Goal: Task Accomplishment & Management: Use online tool/utility

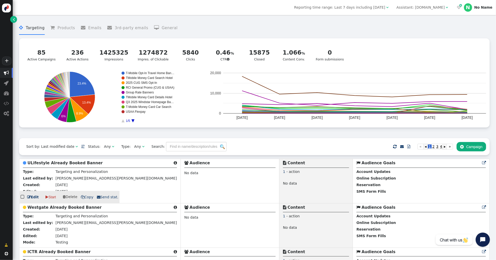
click at [83, 165] on b "ULifestyle Already Booked Banner" at bounding box center [64, 163] width 75 height 5
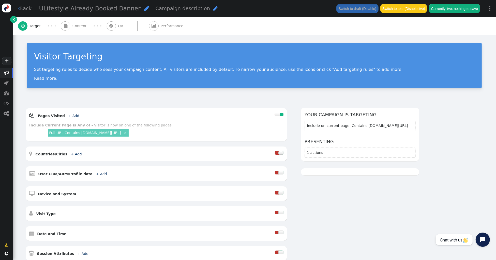
click at [80, 26] on span "Content" at bounding box center [80, 25] width 16 height 5
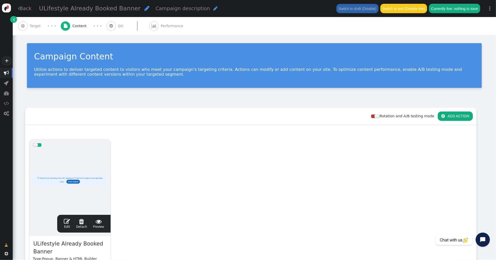
click at [69, 220] on span "" at bounding box center [67, 222] width 6 height 6
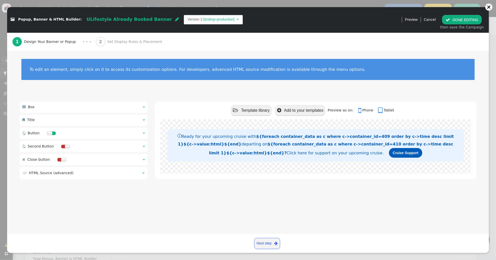
click at [120, 47] on div "2 Set Display Rules & Placement" at bounding box center [130, 42] width 68 height 18
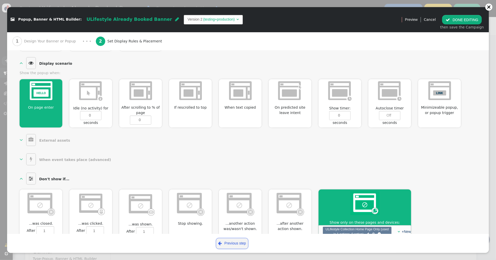
scroll to position [196, 0]
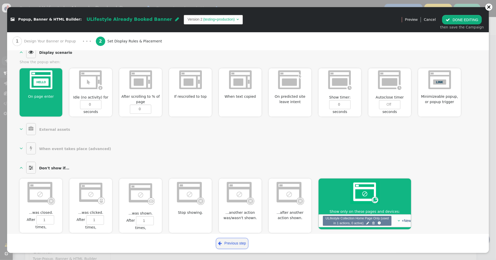
click at [56, 147] on b "When event takes place (advanced)" at bounding box center [75, 149] width 72 height 4
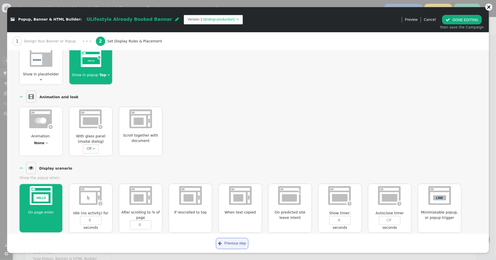
scroll to position [0, 0]
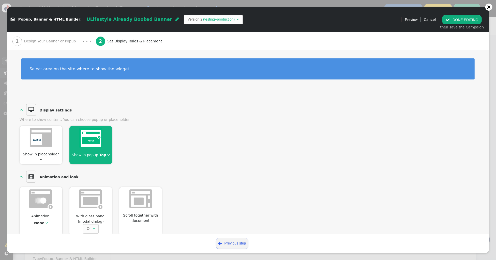
click at [432, 18] on link "Cancel" at bounding box center [430, 20] width 12 height 4
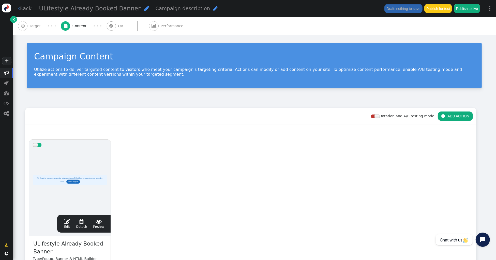
click at [40, 26] on span "Target" at bounding box center [36, 25] width 13 height 5
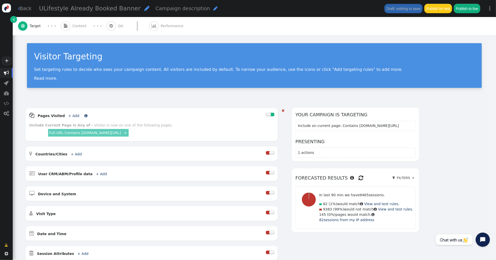
click at [69, 115] on link "+ Add" at bounding box center [73, 116] width 11 height 4
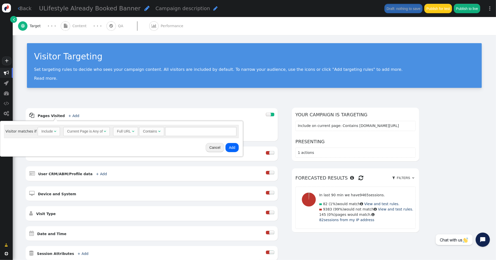
click at [86, 134] on div "Current Page is Any of" at bounding box center [85, 131] width 36 height 5
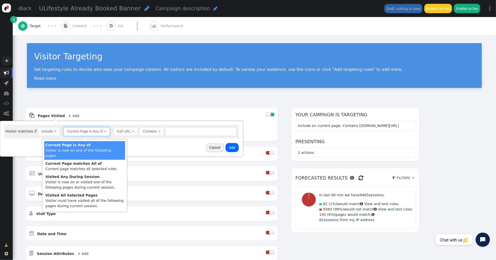
click at [212, 148] on button "Cancel" at bounding box center [215, 147] width 19 height 9
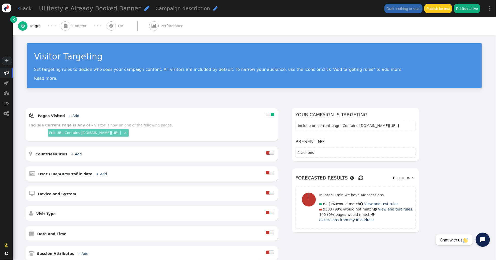
click at [200, 93] on div "Visitor Targeting Set targeting rules to decide who sees your campaign content.…" at bounding box center [254, 68] width 483 height 66
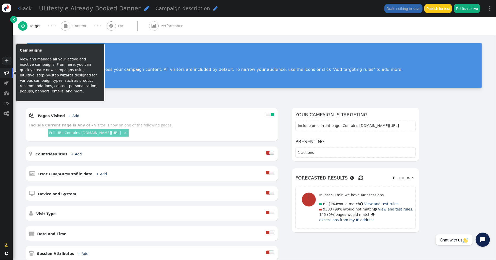
click at [6, 72] on span "" at bounding box center [6, 72] width 5 height 5
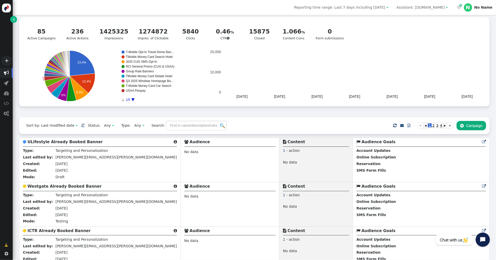
scroll to position [29, 0]
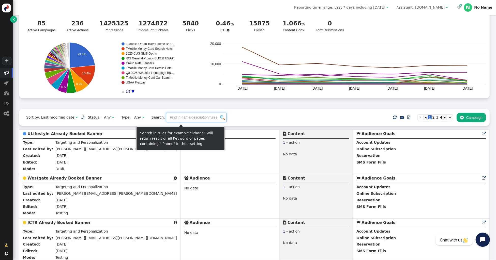
click at [177, 119] on input "text" at bounding box center [196, 117] width 61 height 9
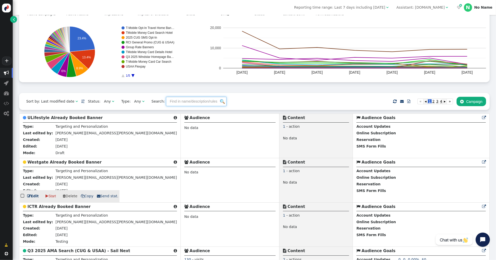
scroll to position [45, 0]
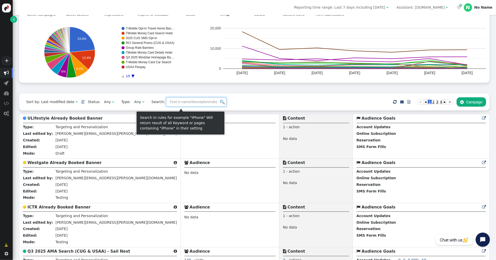
click at [168, 102] on input "text" at bounding box center [196, 101] width 61 height 9
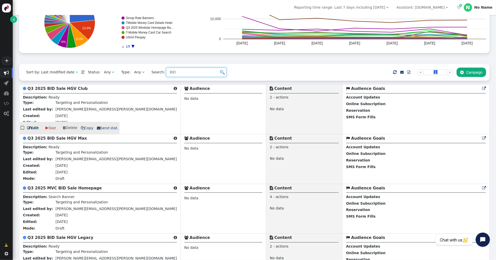
scroll to position [101, 0]
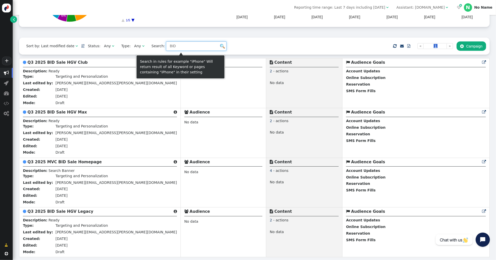
click at [125, 46] on div "Sort by: Last modified date   Status: Any  Type: Any  Search: BID     I…" at bounding box center [254, 46] width 471 height 17
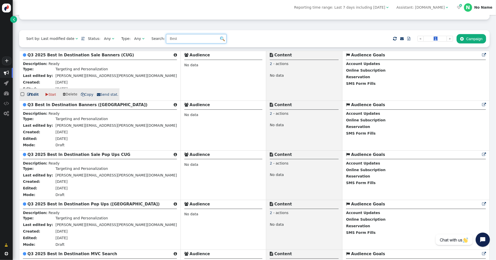
scroll to position [94, 0]
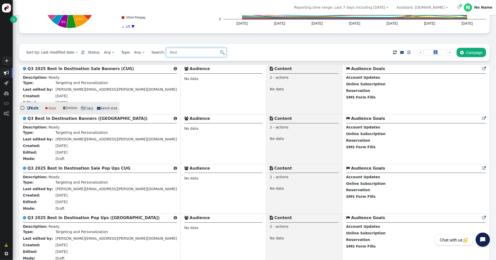
type input "Best"
click at [57, 70] on b "Q3 2025 Best In Destination Sale Banners (CUG)" at bounding box center [80, 69] width 107 height 5
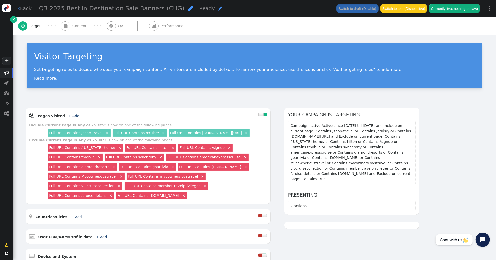
click at [199, 10] on span "Ready" at bounding box center [207, 9] width 16 height 6
click at [205, 36] on div "Visitor Targeting Set targeting rules to decide who sees your campaign content.…" at bounding box center [254, 68] width 483 height 66
click at [166, 25] on span "Performance" at bounding box center [173, 25] width 25 height 5
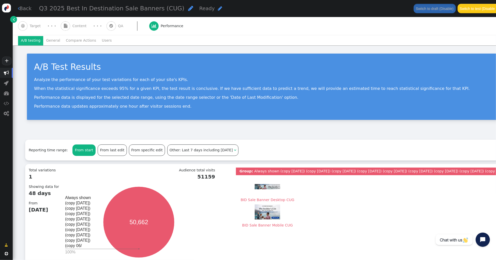
click at [52, 40] on li "General" at bounding box center [53, 40] width 20 height 9
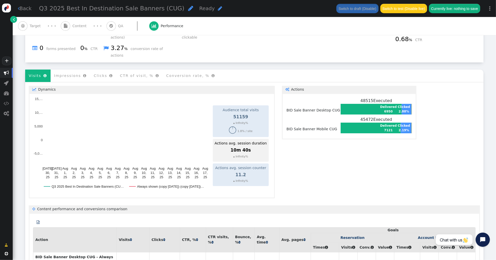
scroll to position [87, 0]
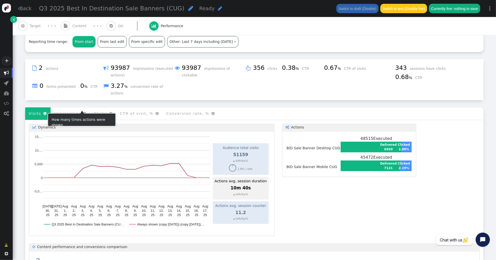
click at [74, 108] on li "Impressions " at bounding box center [71, 114] width 40 height 12
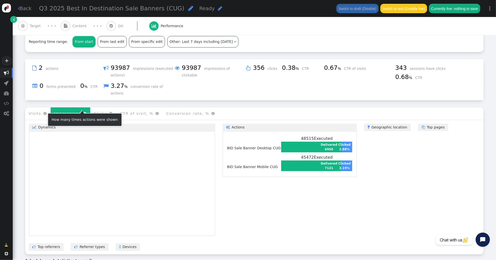
scroll to position [85, 0]
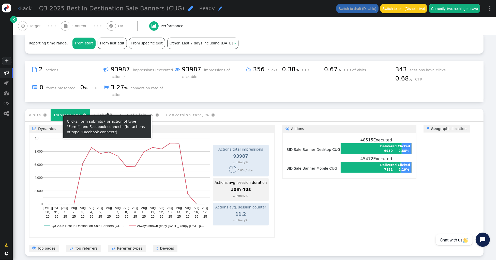
click at [107, 113] on span "" at bounding box center [110, 115] width 6 height 4
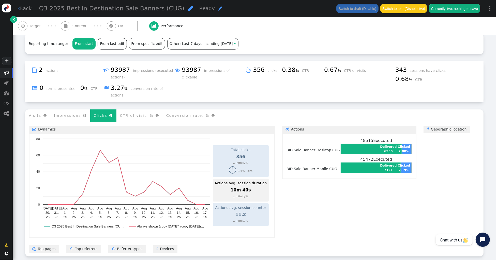
click at [123, 112] on li "CTR of visit, % " at bounding box center [139, 116] width 46 height 12
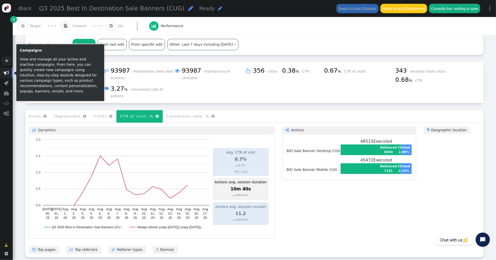
click at [6, 73] on span "" at bounding box center [6, 72] width 5 height 5
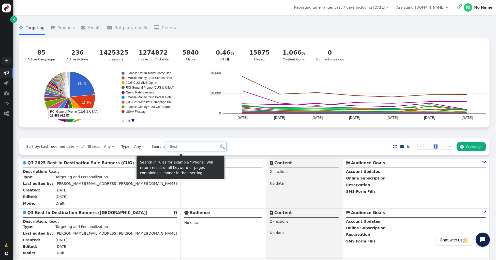
drag, startPoint x: 177, startPoint y: 148, endPoint x: 126, endPoint y: 145, distance: 51.4
click at [126, 145] on div "Sort by: Last modified date   Status: Any  Type: Any  Search: Best     …" at bounding box center [254, 146] width 471 height 17
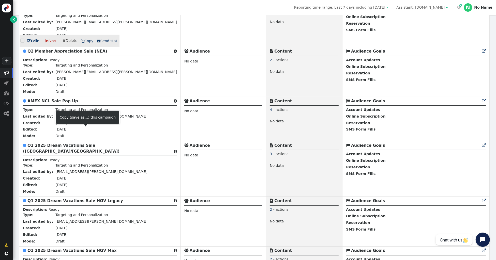
scroll to position [461, 0]
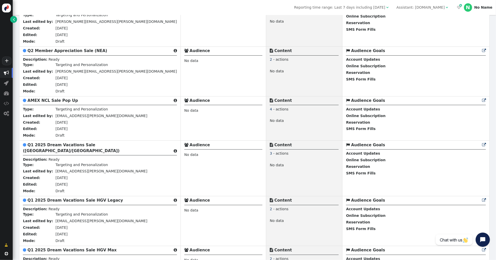
type input "sale"
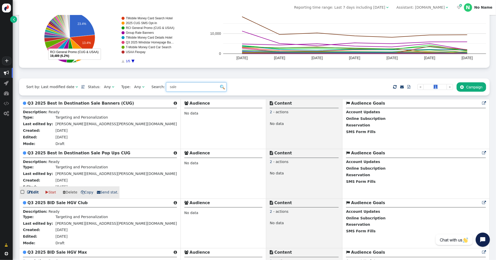
scroll to position [0, 0]
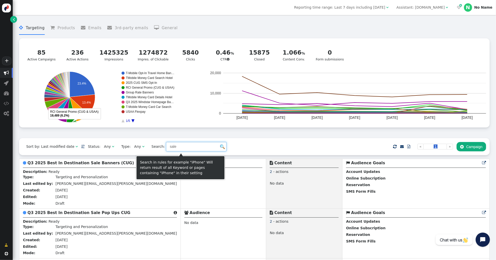
drag, startPoint x: 177, startPoint y: 148, endPoint x: 121, endPoint y: 146, distance: 56.0
click at [121, 146] on div "Sort by: Last modified date   Status: Any  Type: Any  Search: sale     …" at bounding box center [254, 146] width 471 height 17
click at [232, 151] on div "Sort by: Last modified date   Status: Any  Type: Any  Search:     Impor…" at bounding box center [254, 146] width 471 height 17
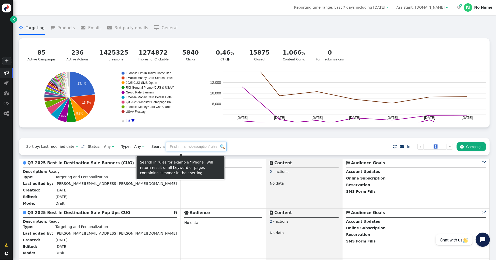
click at [203, 150] on input "text" at bounding box center [196, 146] width 61 height 9
